Goal: Task Accomplishment & Management: Use online tool/utility

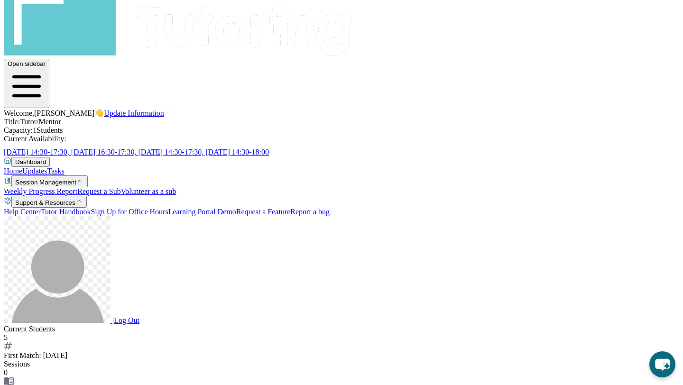
scroll to position [62, 0]
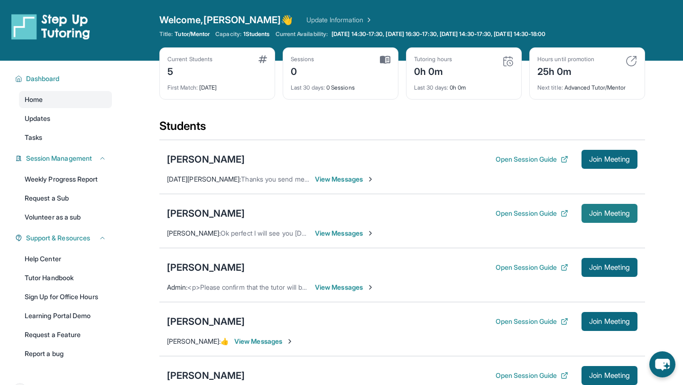
click at [600, 218] on button "Join Meeting" at bounding box center [609, 213] width 56 height 19
click at [544, 210] on button "Open Session Guide" at bounding box center [531, 213] width 73 height 9
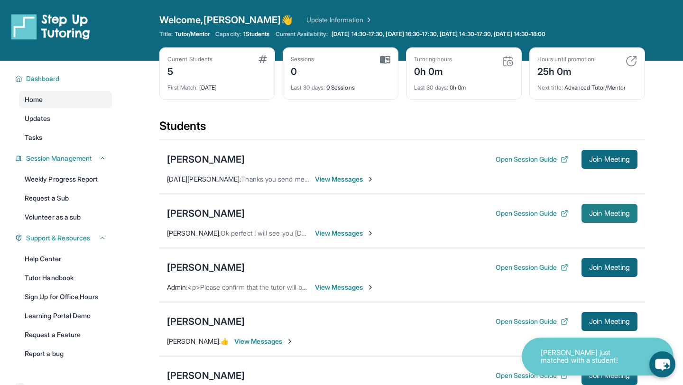
click at [592, 216] on span "Join Meeting" at bounding box center [609, 213] width 41 height 6
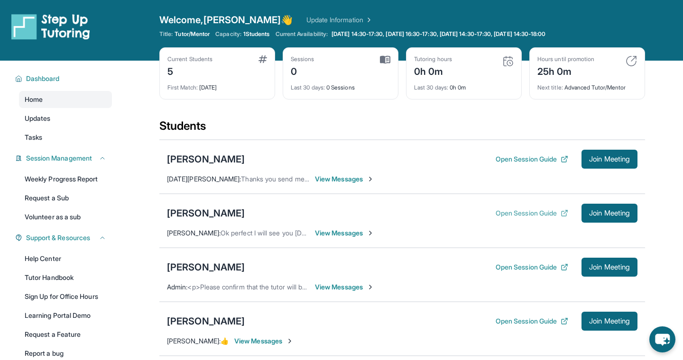
click at [500, 211] on button "Open Session Guide" at bounding box center [531, 213] width 73 height 9
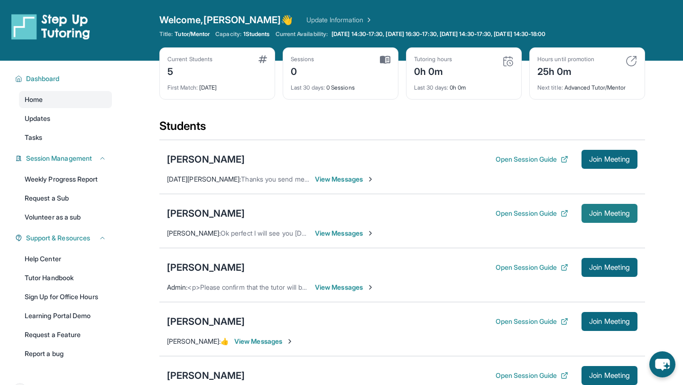
click at [603, 210] on span "Join Meeting" at bounding box center [609, 213] width 41 height 6
click at [603, 211] on span "Join Meeting" at bounding box center [609, 213] width 41 height 6
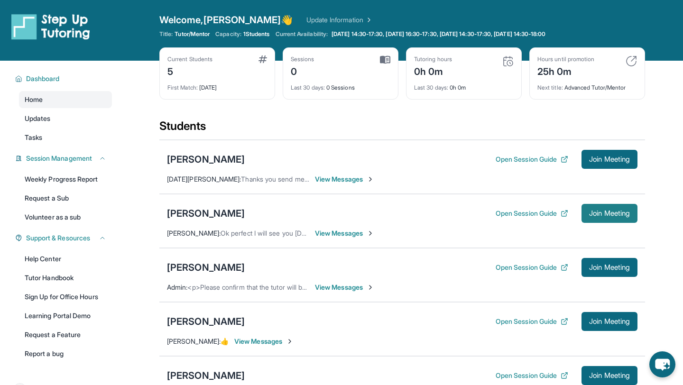
click at [606, 212] on span "Join Meeting" at bounding box center [609, 213] width 41 height 6
click at [600, 210] on span "Join Meeting" at bounding box center [609, 213] width 41 height 6
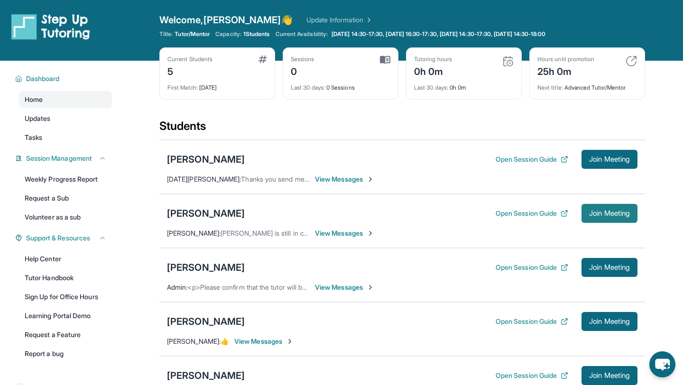
click at [610, 210] on span "Join Meeting" at bounding box center [609, 213] width 41 height 6
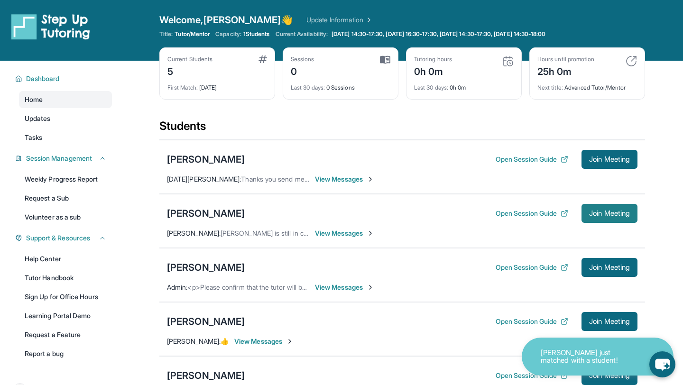
click at [601, 208] on button "Join Meeting" at bounding box center [609, 213] width 56 height 19
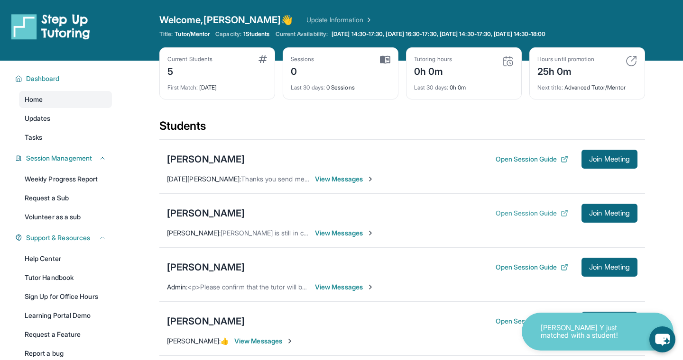
click at [515, 215] on button "Open Session Guide" at bounding box center [531, 213] width 73 height 9
